Goal: Task Accomplishment & Management: Use online tool/utility

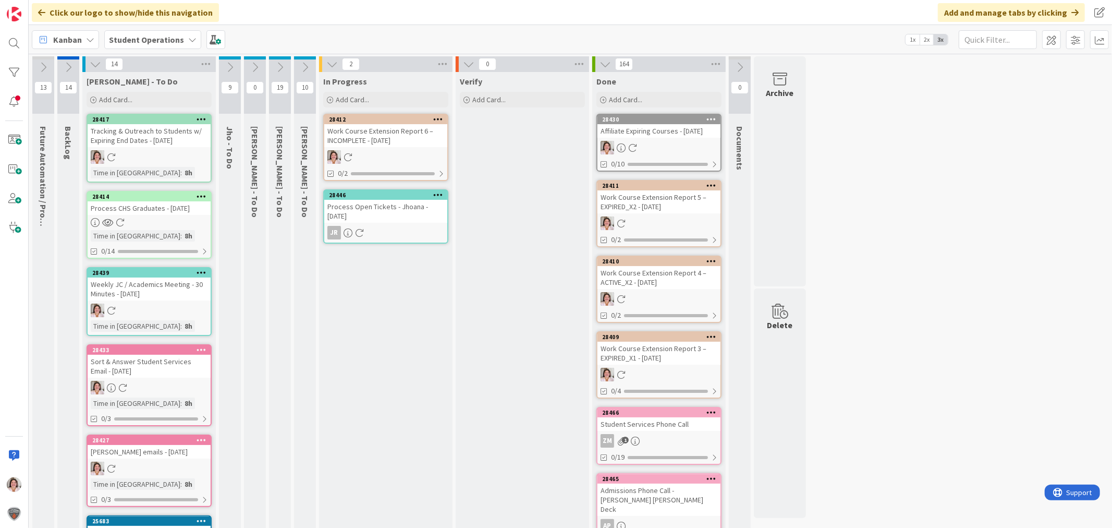
click at [192, 271] on div at bounding box center [201, 272] width 19 height 7
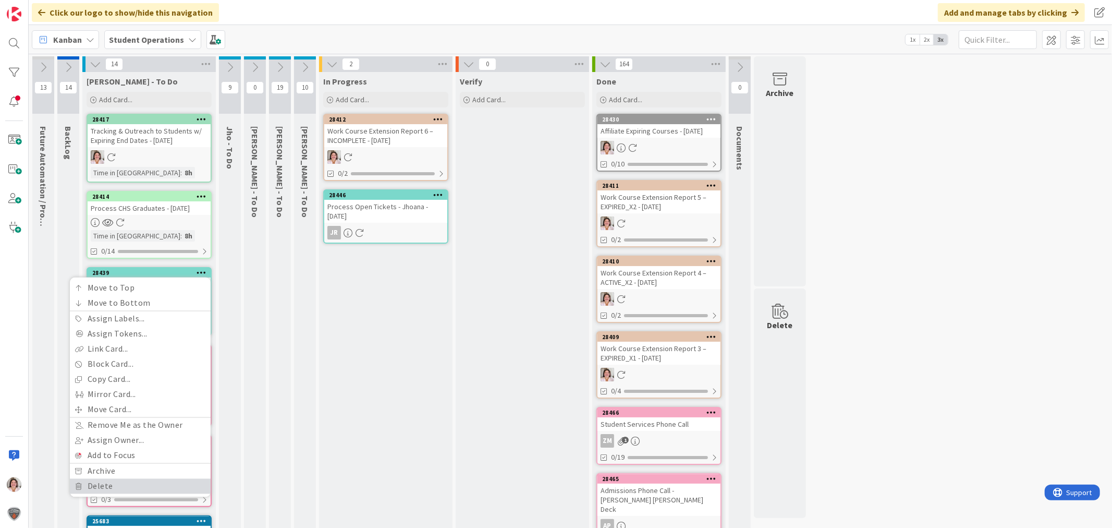
click at [129, 484] on link "Delete" at bounding box center [140, 486] width 141 height 15
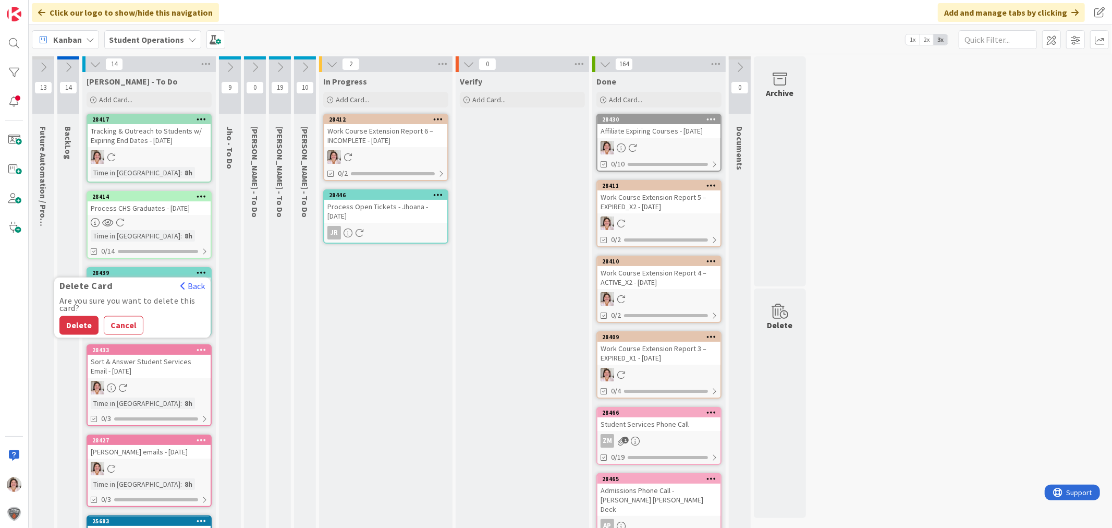
click at [74, 313] on div "Are you sure you want to delete this card? Delete Cancel" at bounding box center [132, 316] width 156 height 38
click at [72, 318] on button "Delete" at bounding box center [78, 325] width 39 height 19
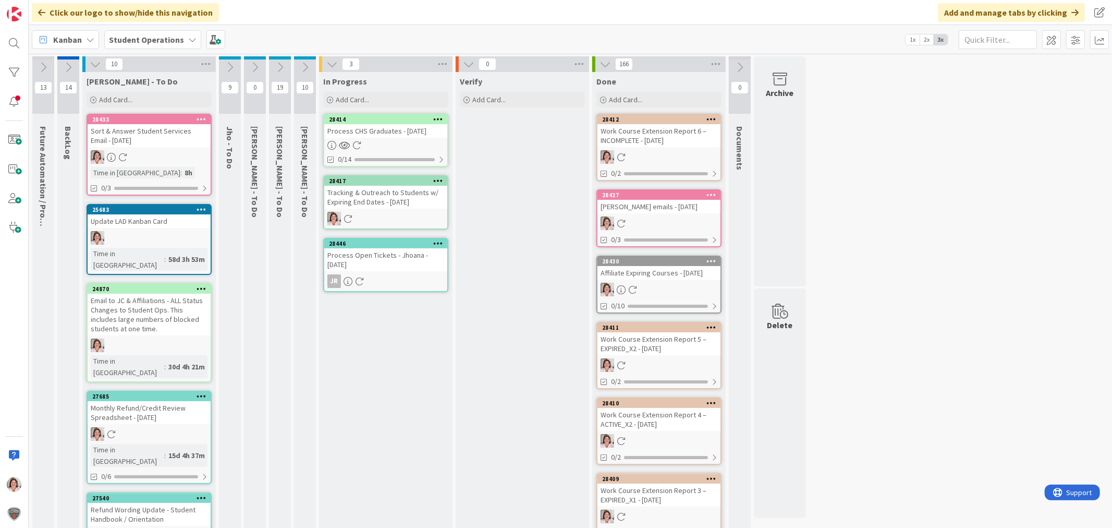
click at [360, 141] on icon at bounding box center [356, 145] width 9 height 9
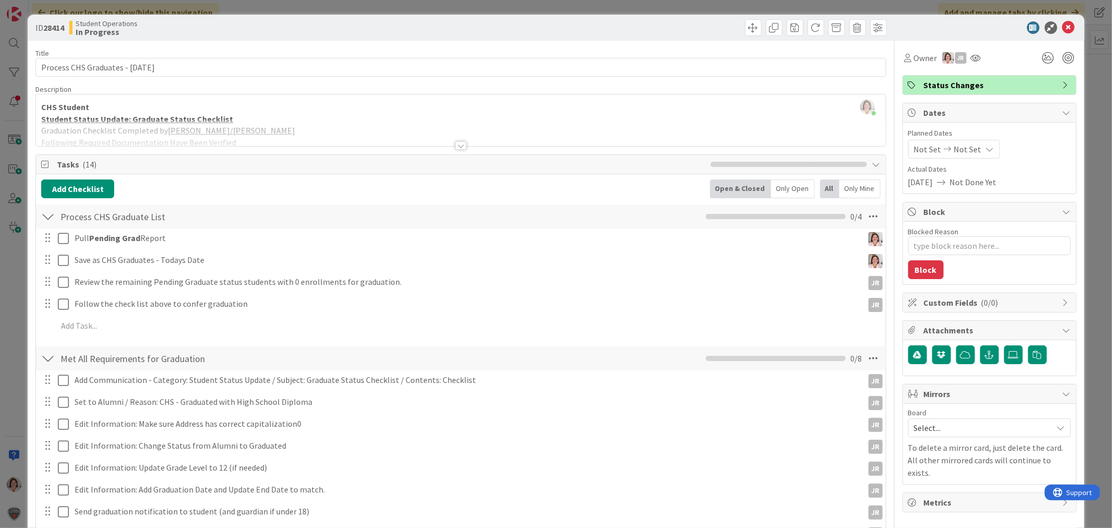
click at [455, 145] on div at bounding box center [460, 145] width 11 height 8
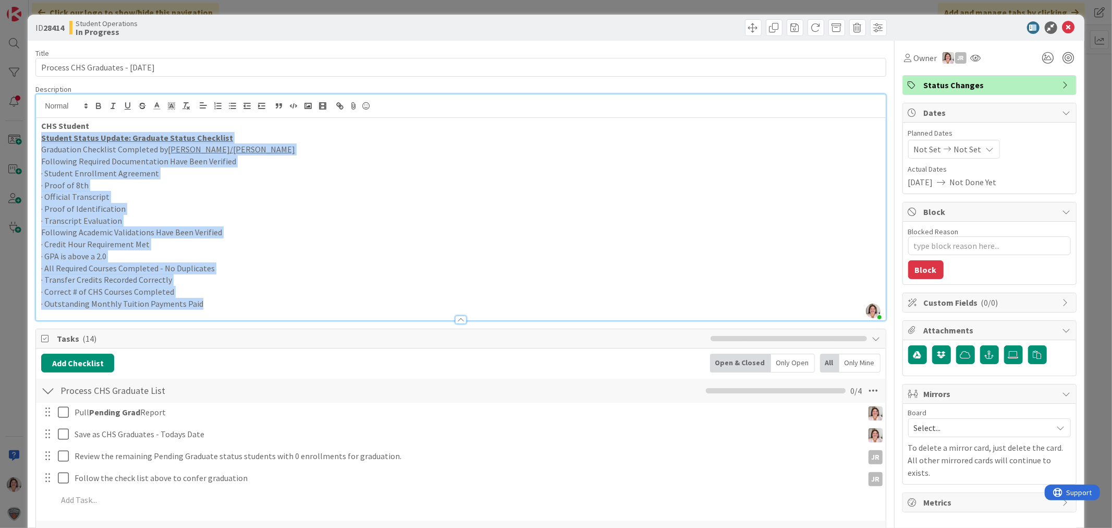
drag, startPoint x: 207, startPoint y: 302, endPoint x: 34, endPoint y: 138, distance: 238.9
copy div "Student Status Update: Graduate Status Checklist Graduation Checklist Completed…"
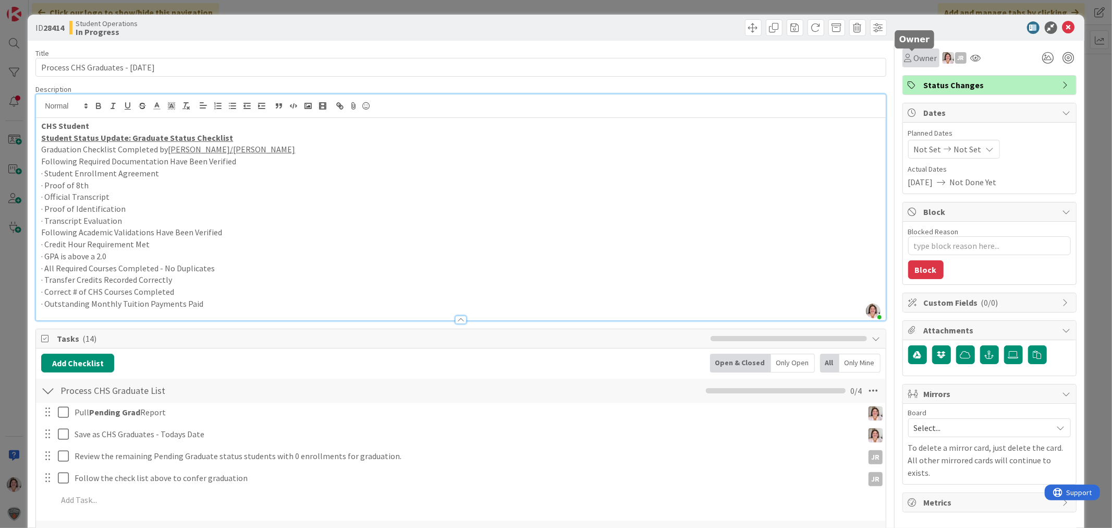
click at [904, 63] on div "Owner" at bounding box center [920, 58] width 33 height 13
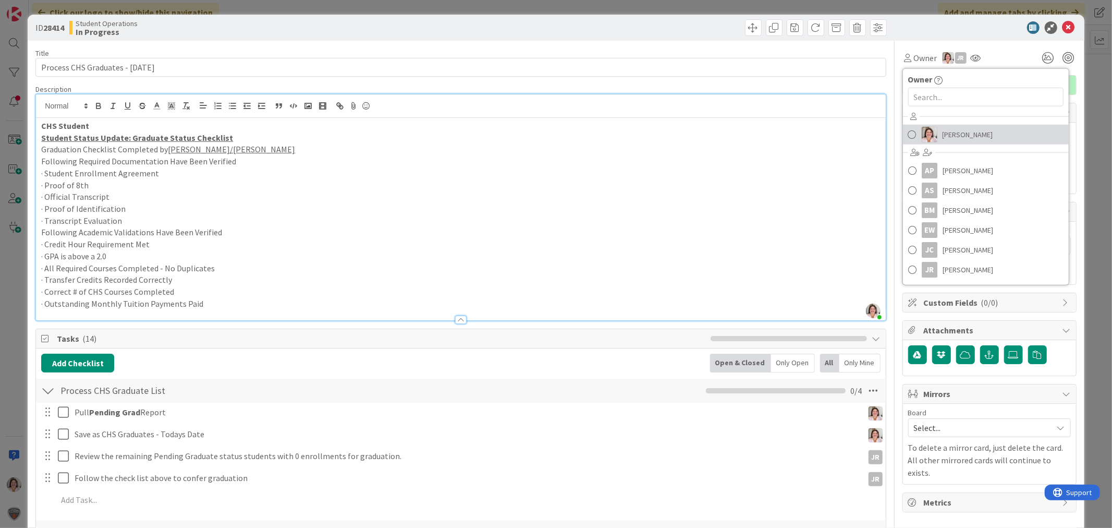
drag, startPoint x: 947, startPoint y: 133, endPoint x: 1018, endPoint y: 78, distance: 90.3
click at [947, 133] on span "[PERSON_NAME]" at bounding box center [967, 135] width 51 height 16
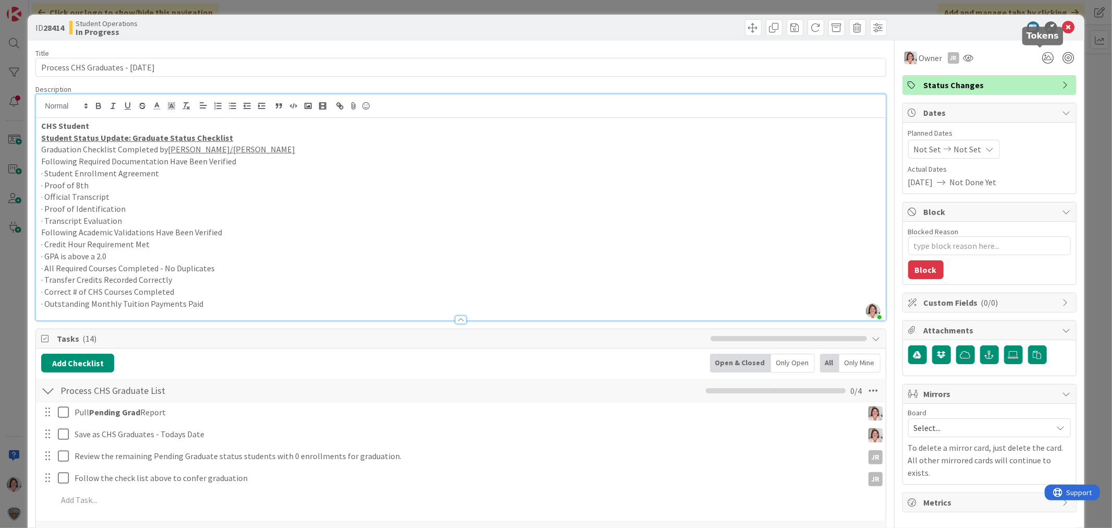
type textarea "x"
click at [1063, 25] on icon at bounding box center [1068, 27] width 13 height 13
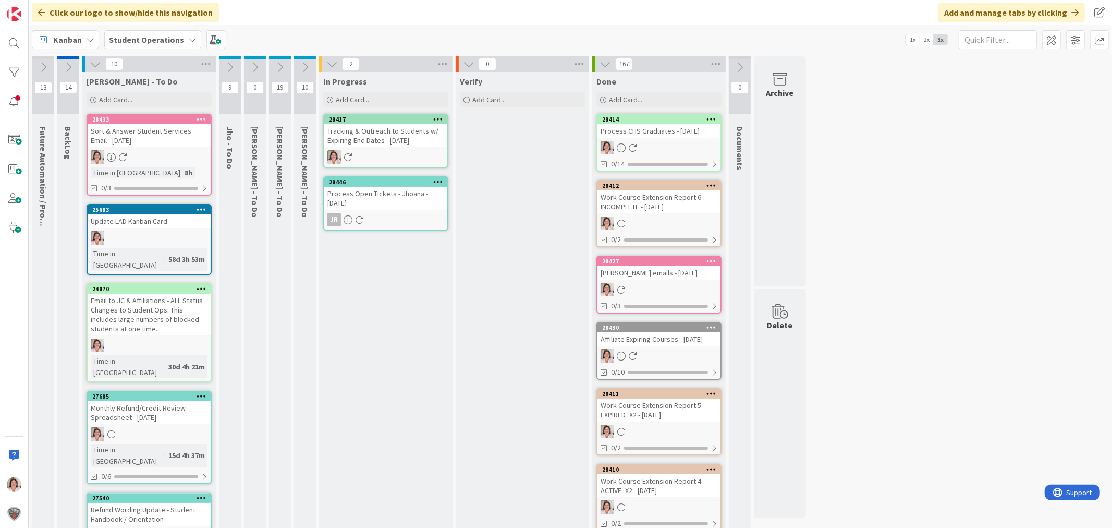
click at [278, 64] on icon at bounding box center [279, 67] width 11 height 11
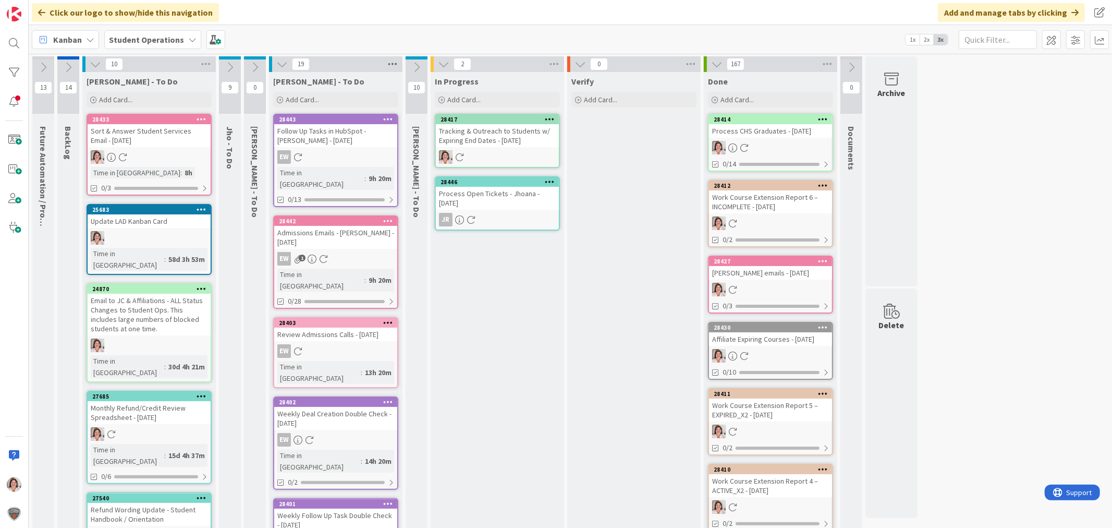
click at [394, 63] on icon at bounding box center [393, 64] width 14 height 16
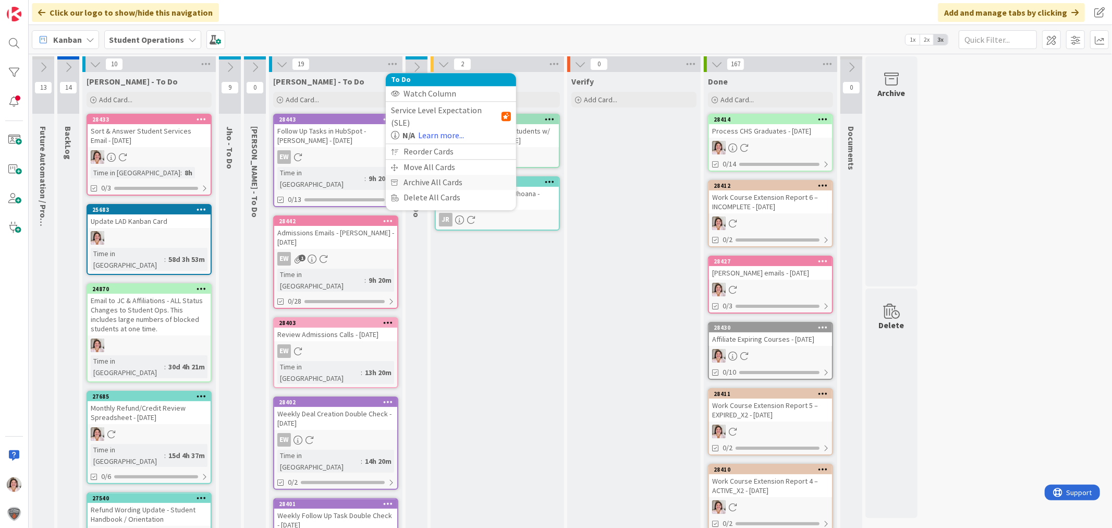
click at [428, 175] on div "Archive All Cards" at bounding box center [451, 182] width 130 height 15
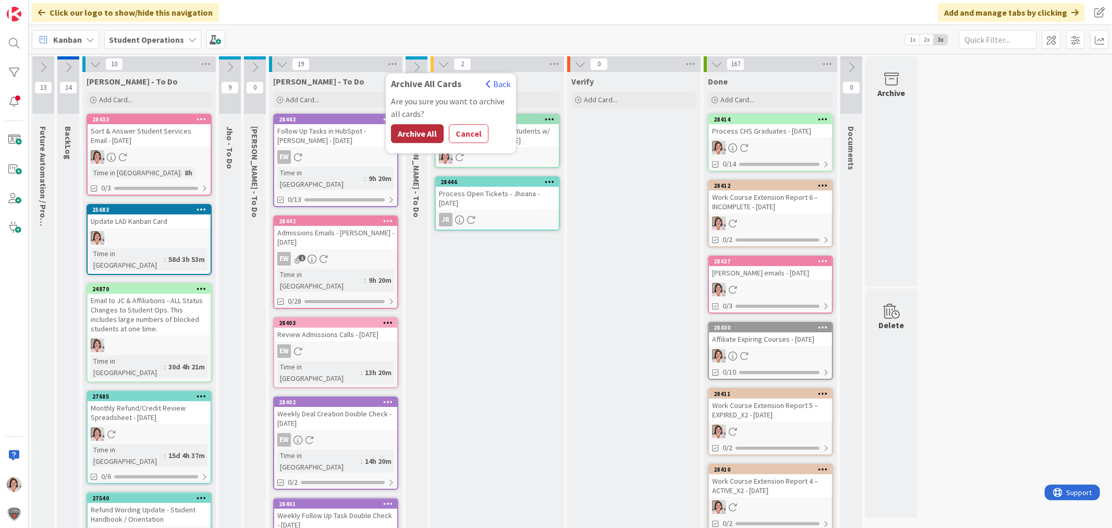
click at [413, 132] on button "Archive All" at bounding box center [417, 133] width 53 height 19
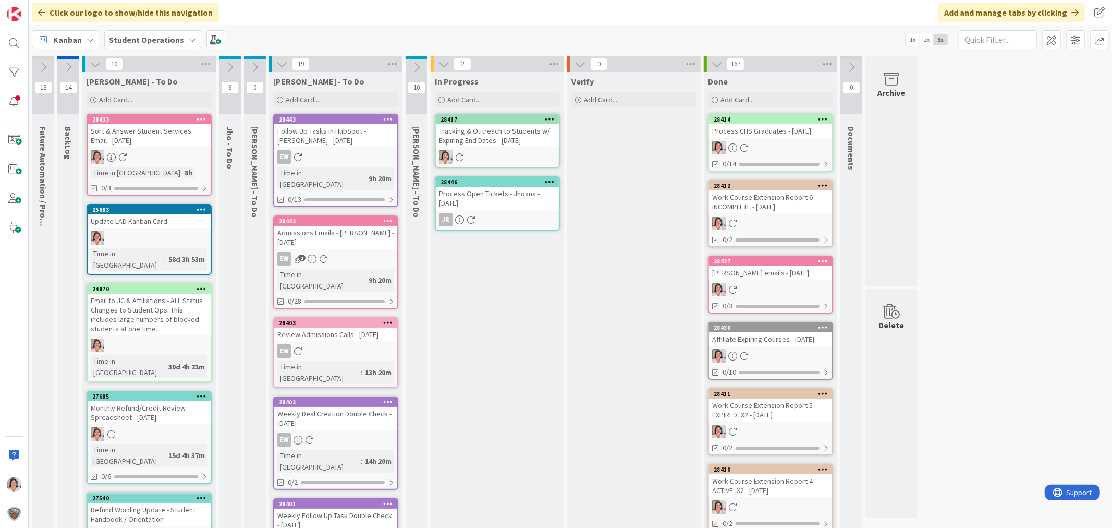
click at [279, 62] on icon at bounding box center [281, 63] width 11 height 11
